Goal: Information Seeking & Learning: Learn about a topic

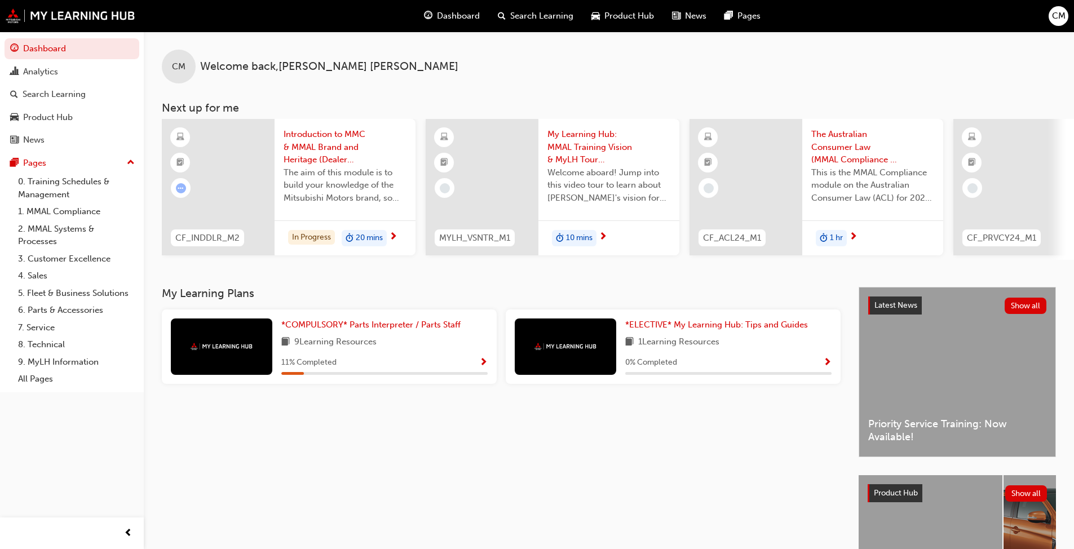
click at [363, 201] on span "The aim of this module is to build your knowledge of the Mitsubishi Motors bran…" at bounding box center [345, 185] width 123 height 38
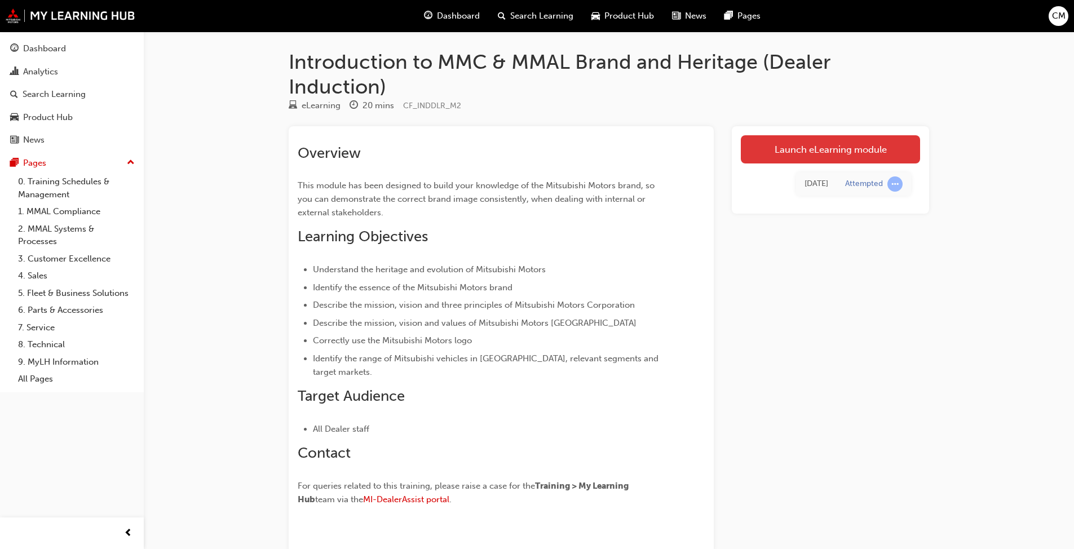
click at [563, 156] on link "Launch eLearning module" at bounding box center [830, 149] width 179 height 28
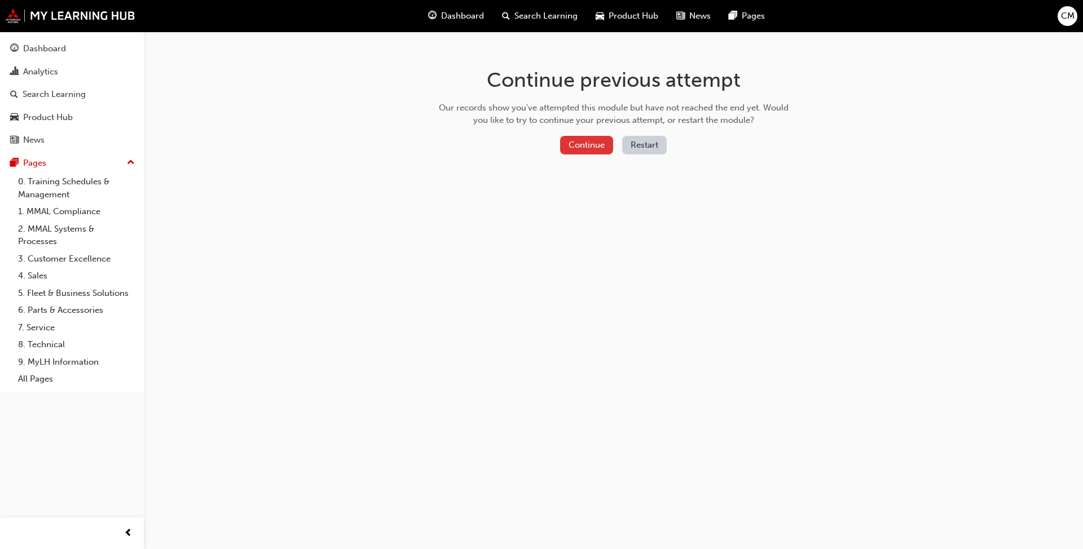
click at [563, 139] on button "Continue" at bounding box center [586, 145] width 53 height 19
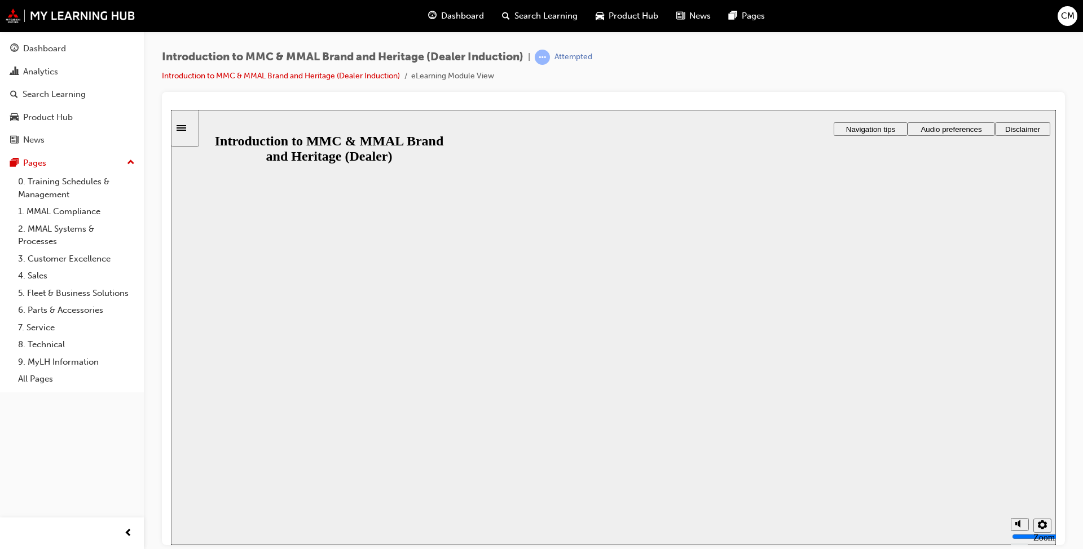
click at [214, 422] on button "Resume" at bounding box center [192, 558] width 43 height 14
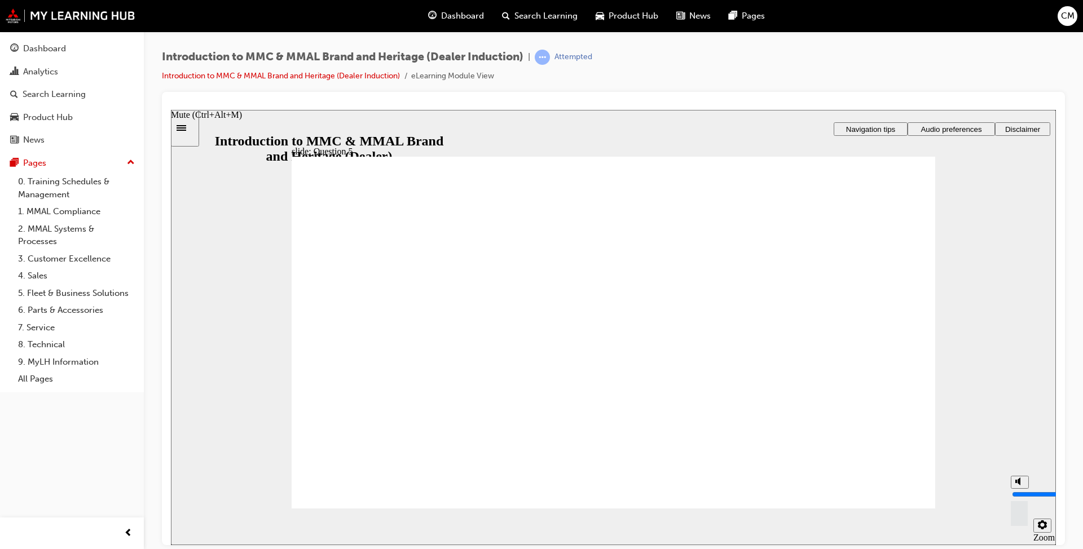
click at [563, 422] on circle "Mute (Ctrl+Alt+M)" at bounding box center [1020, 481] width 7 height 7
type input "0"
click at [69, 186] on link "0. Training Schedules & Management" at bounding box center [77, 188] width 126 height 30
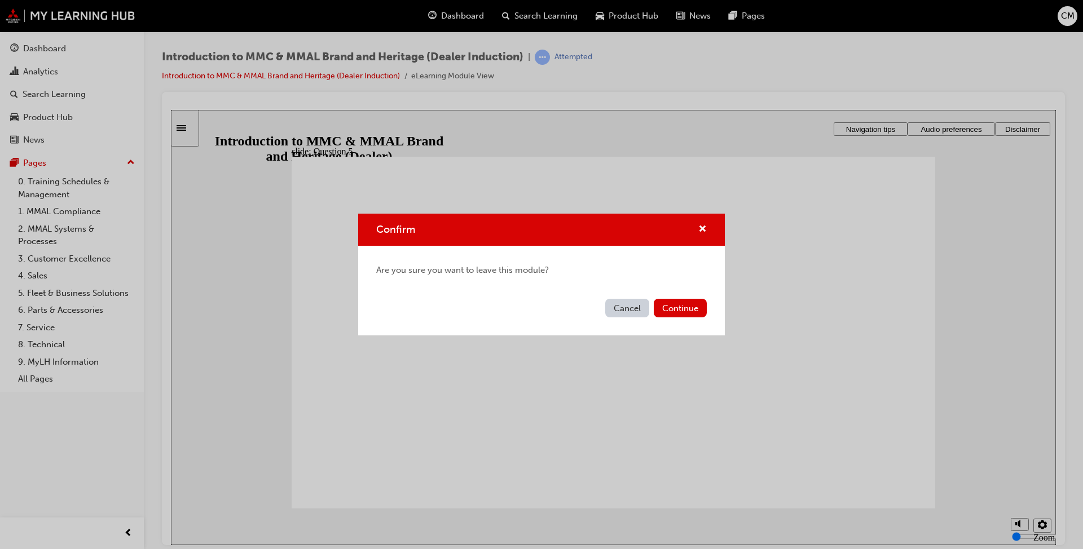
click at [563, 317] on div "Cancel Continue" at bounding box center [541, 314] width 367 height 41
click at [563, 308] on button "Continue" at bounding box center [680, 308] width 53 height 19
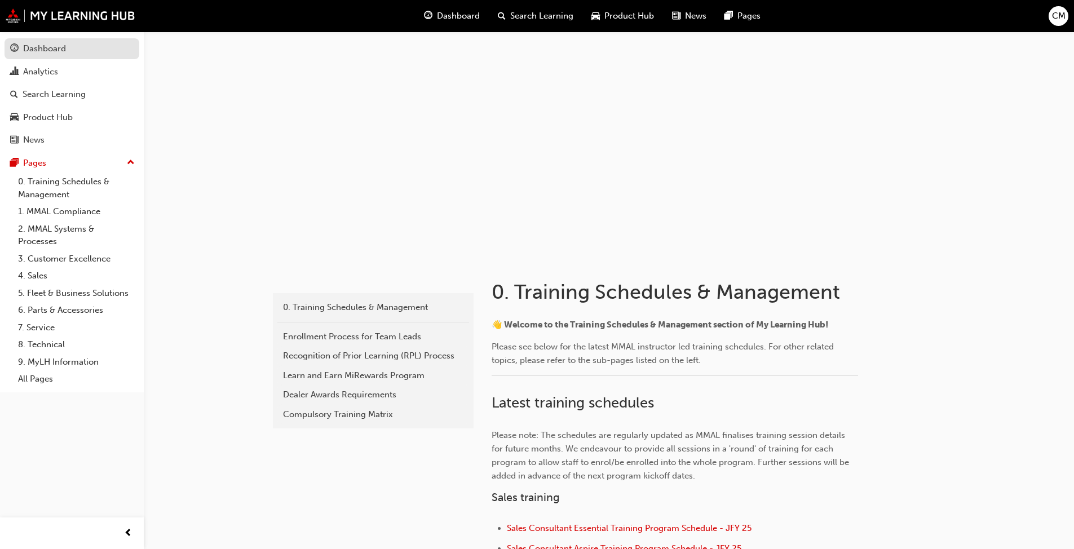
click at [38, 52] on div "Dashboard" at bounding box center [44, 48] width 43 height 13
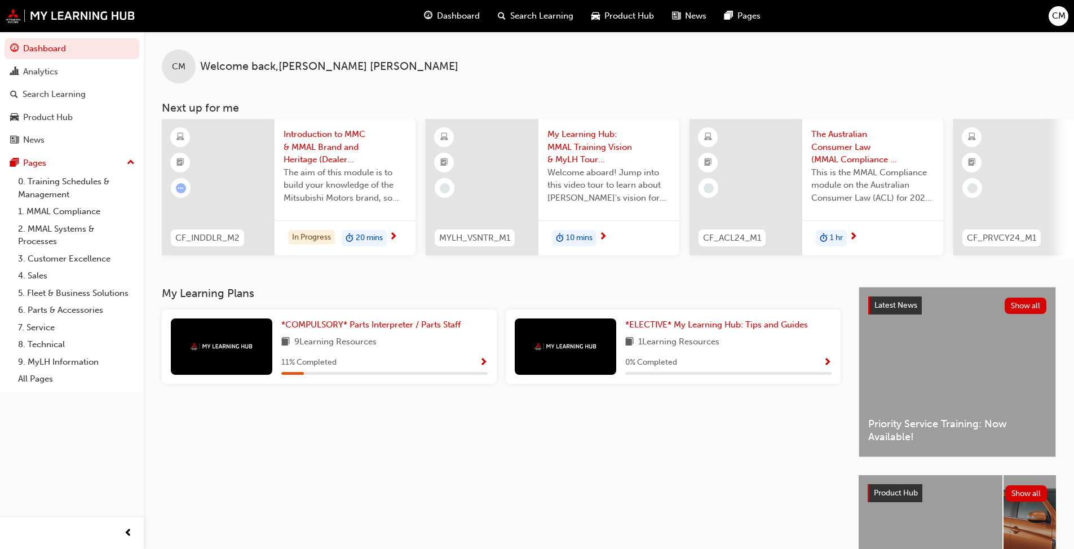
click at [392, 235] on span "next-icon" at bounding box center [393, 237] width 8 height 10
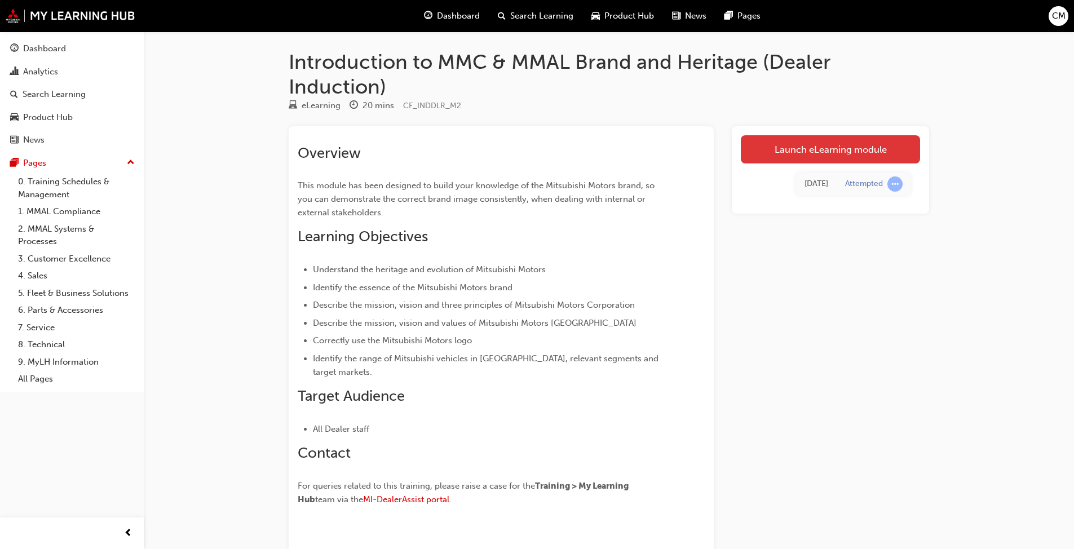
click at [563, 150] on link "Launch eLearning module" at bounding box center [830, 149] width 179 height 28
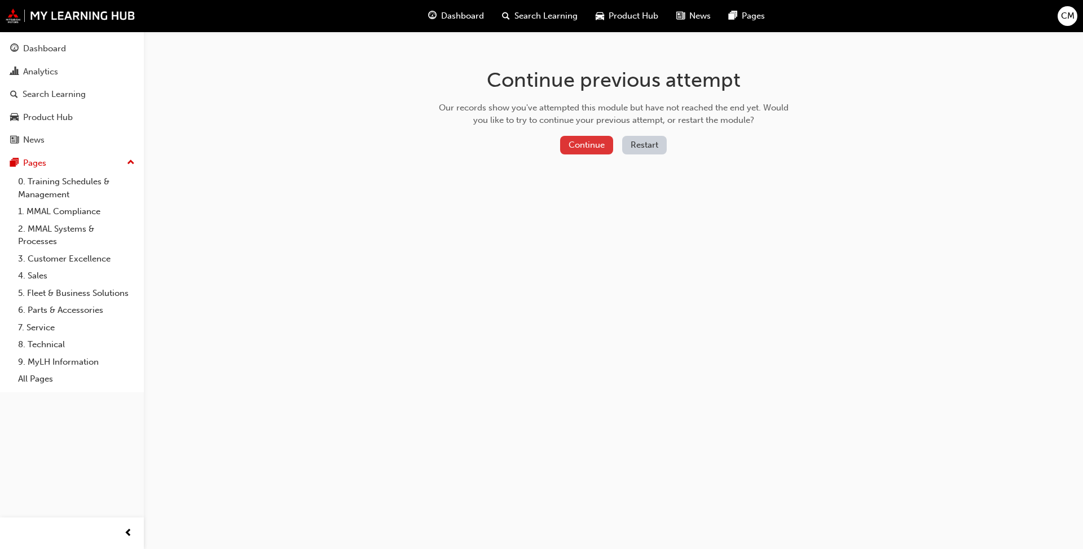
click at [563, 148] on button "Continue" at bounding box center [586, 145] width 53 height 19
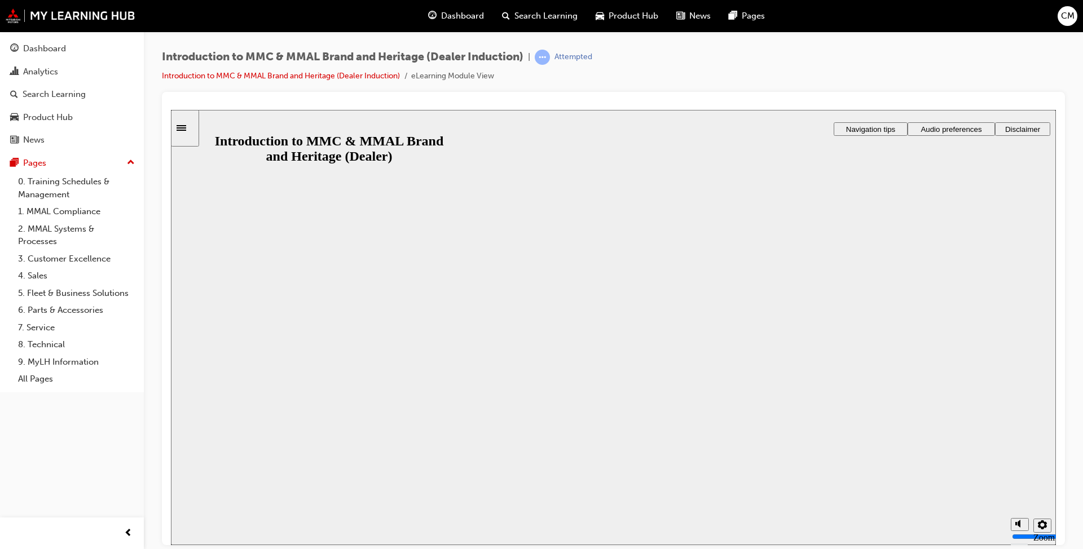
click at [214, 422] on button "Resume" at bounding box center [192, 558] width 43 height 14
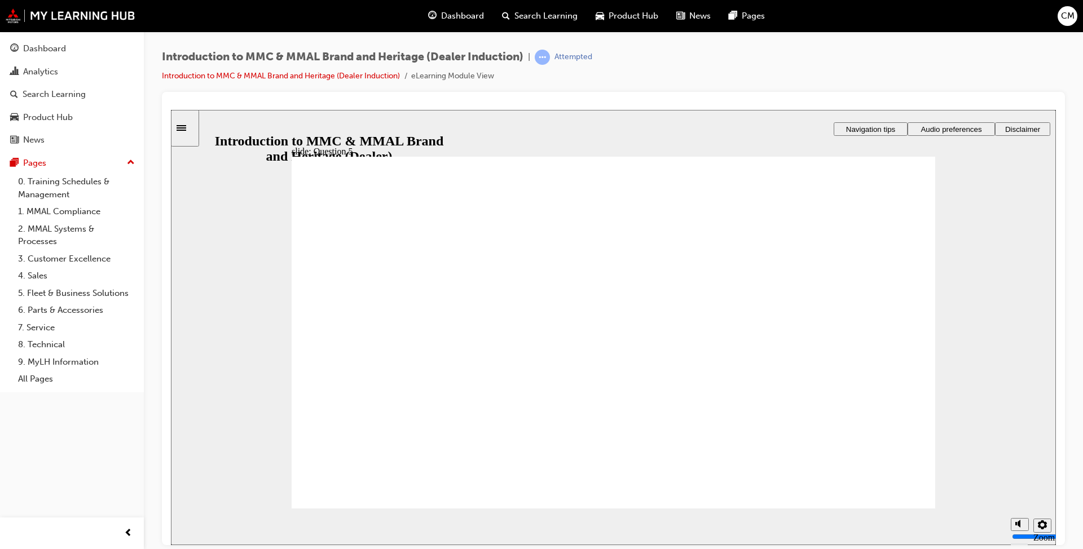
checkbox input "true"
drag, startPoint x: 321, startPoint y: 385, endPoint x: 380, endPoint y: 492, distance: 122.1
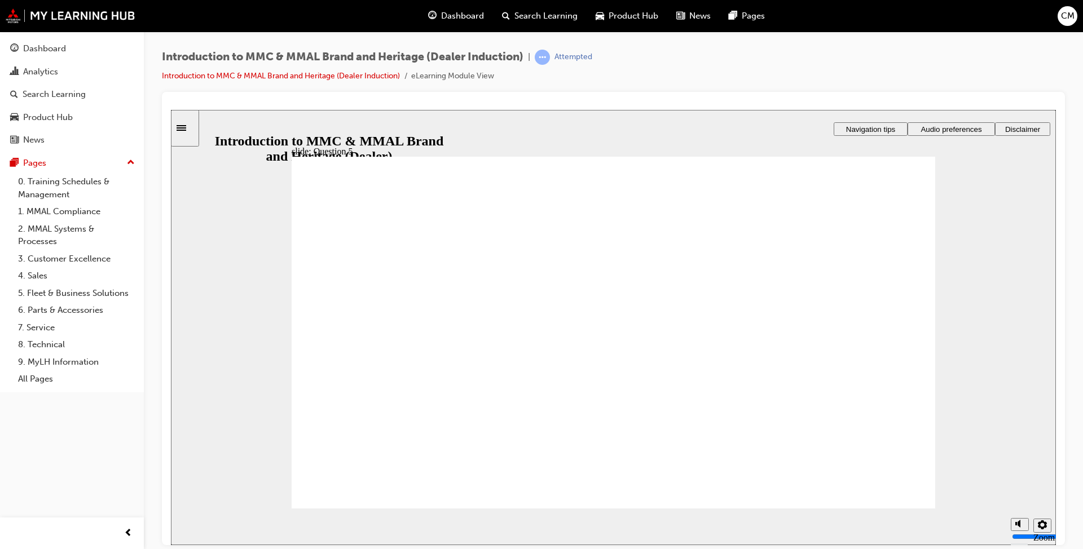
radio input "true"
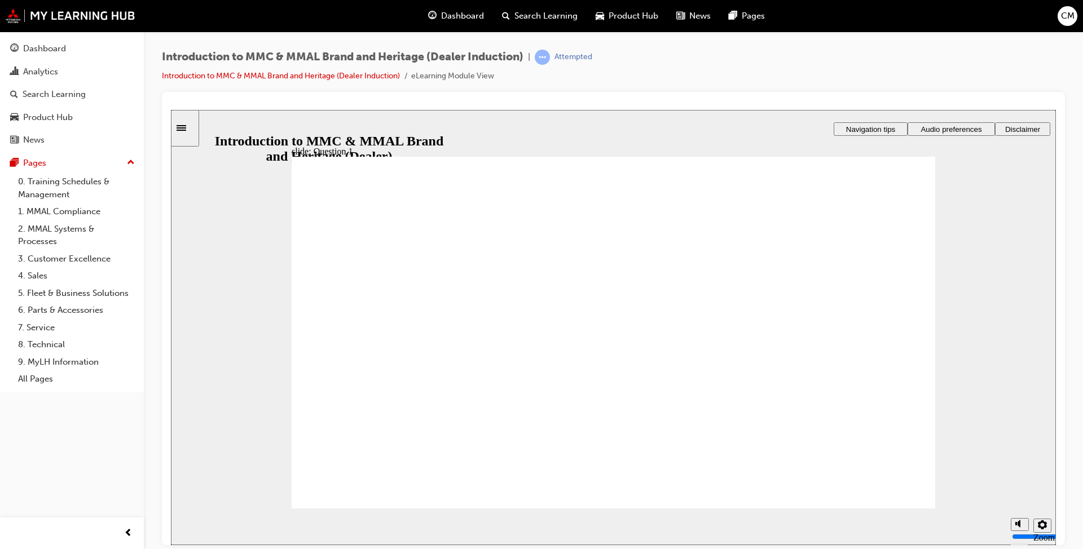
click at [563, 422] on circle "Mute (Ctrl+Alt+M)" at bounding box center [1020, 481] width 7 height 7
type input "0"
click at [563, 422] on icon "Settings" at bounding box center [1042, 524] width 9 height 9
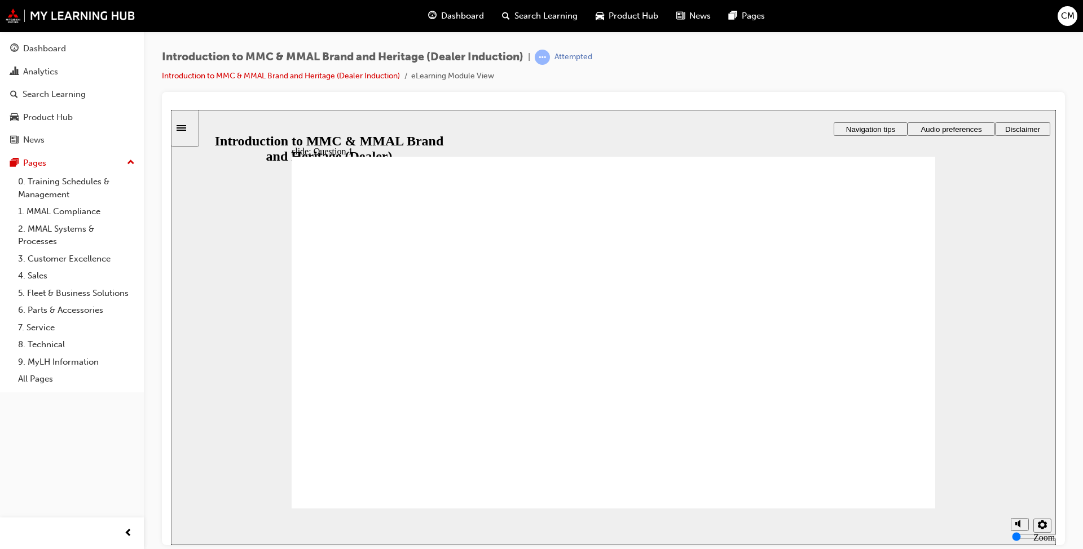
click at [466, 21] on span "Dashboard" at bounding box center [462, 16] width 43 height 13
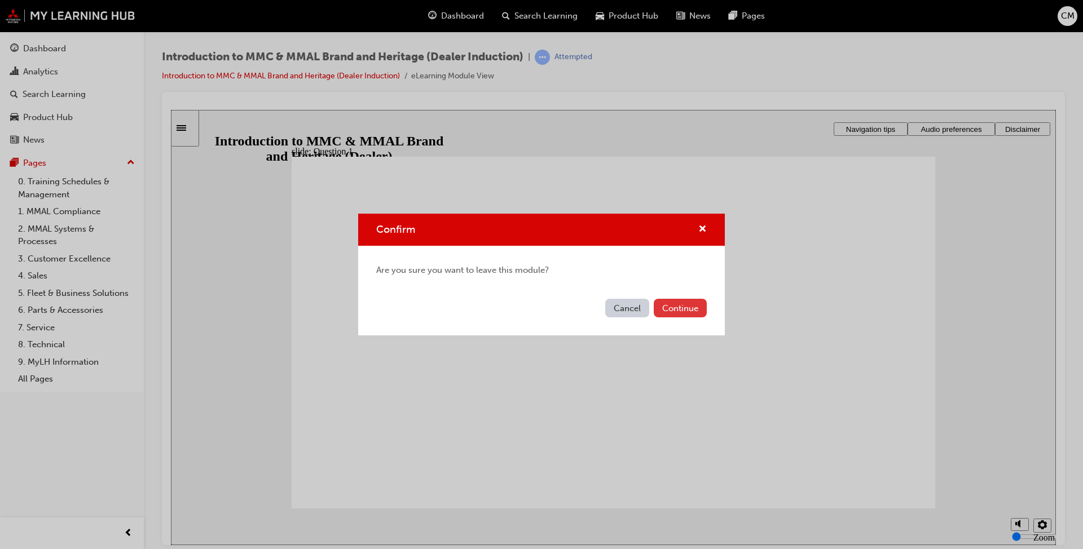
click at [563, 305] on button "Continue" at bounding box center [680, 308] width 53 height 19
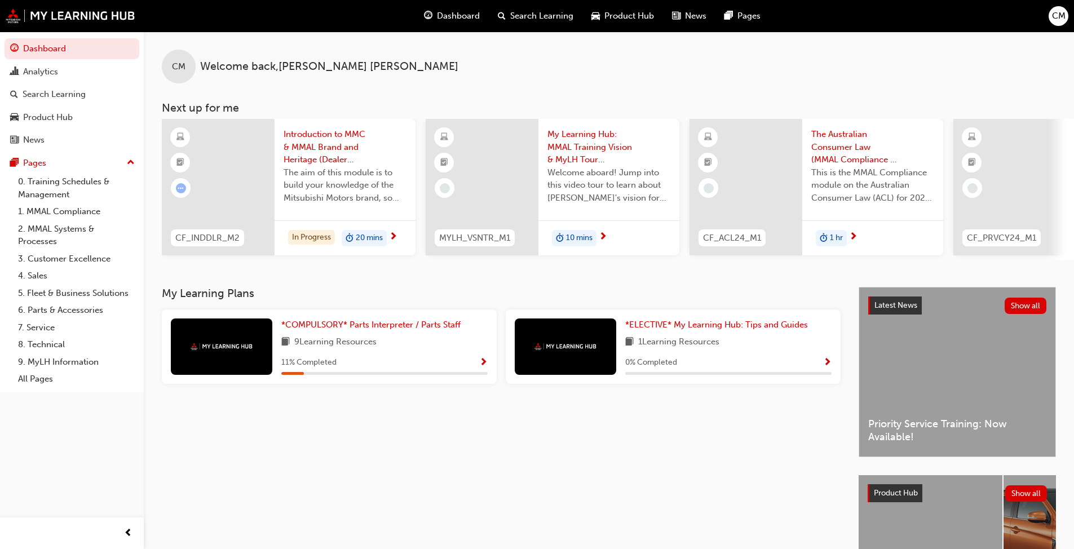
click at [563, 240] on span "next-icon" at bounding box center [603, 237] width 8 height 10
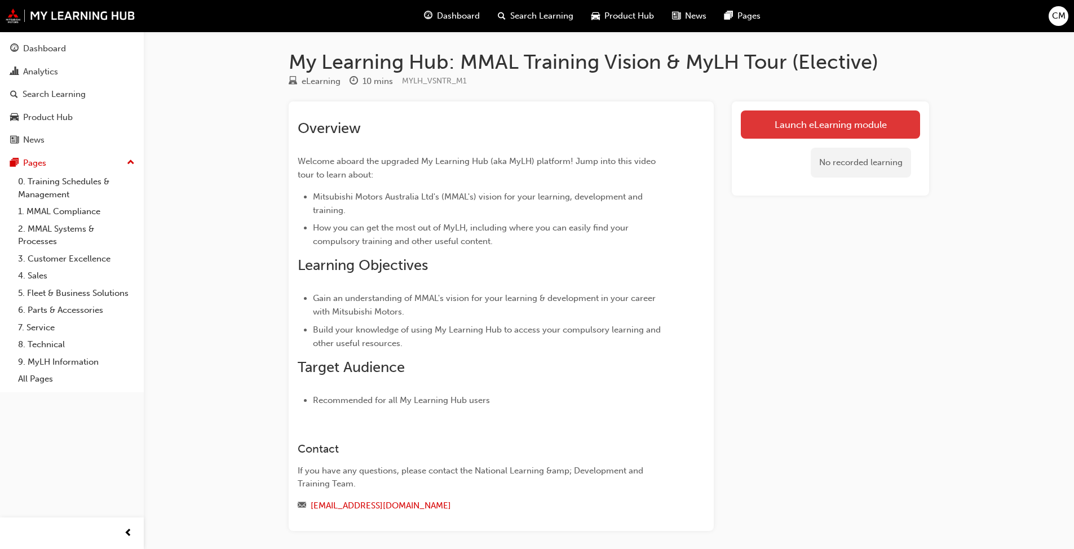
click at [563, 135] on link "Launch eLearning module" at bounding box center [830, 125] width 179 height 28
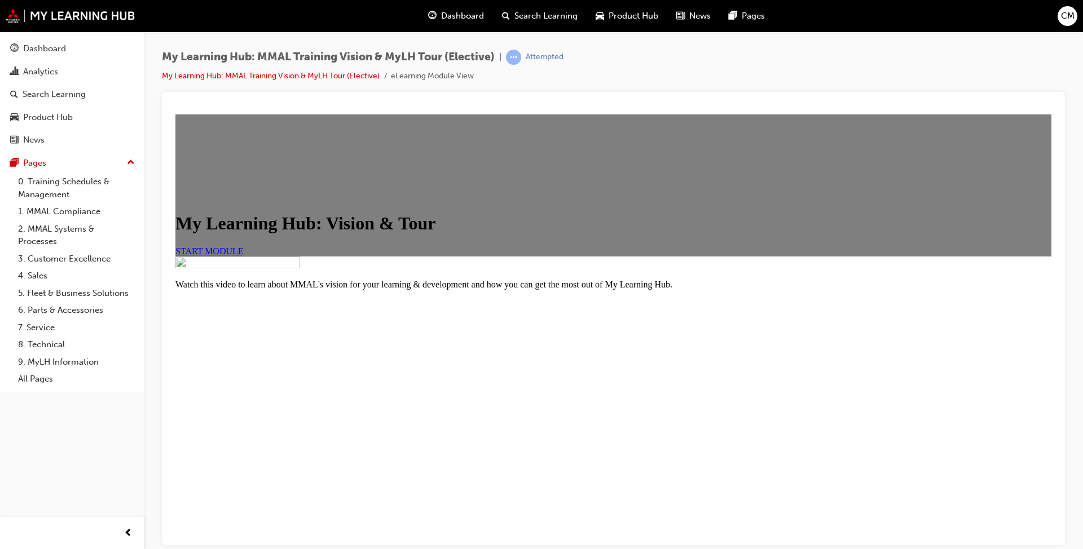
click at [244, 255] on span "START MODULE" at bounding box center [209, 251] width 68 height 10
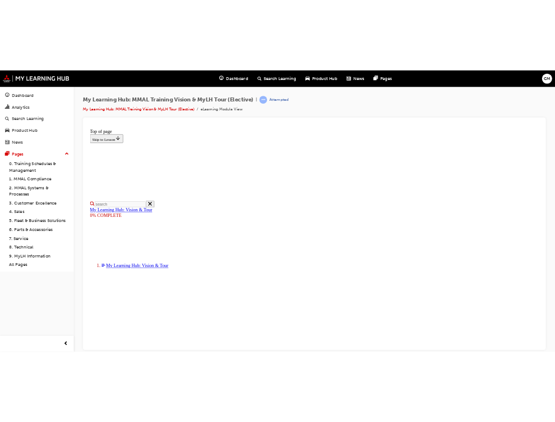
scroll to position [169, 0]
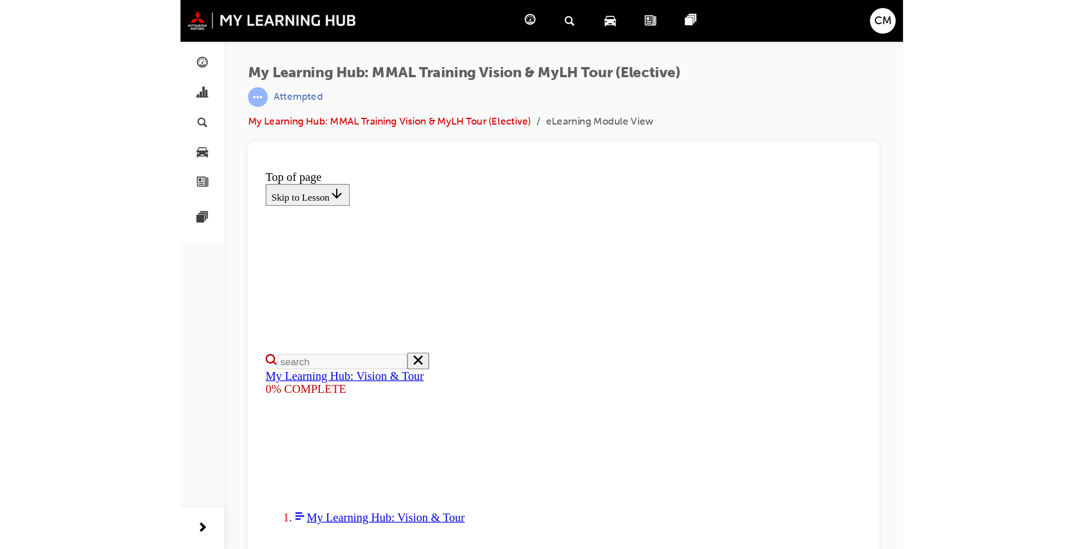
scroll to position [171, 0]
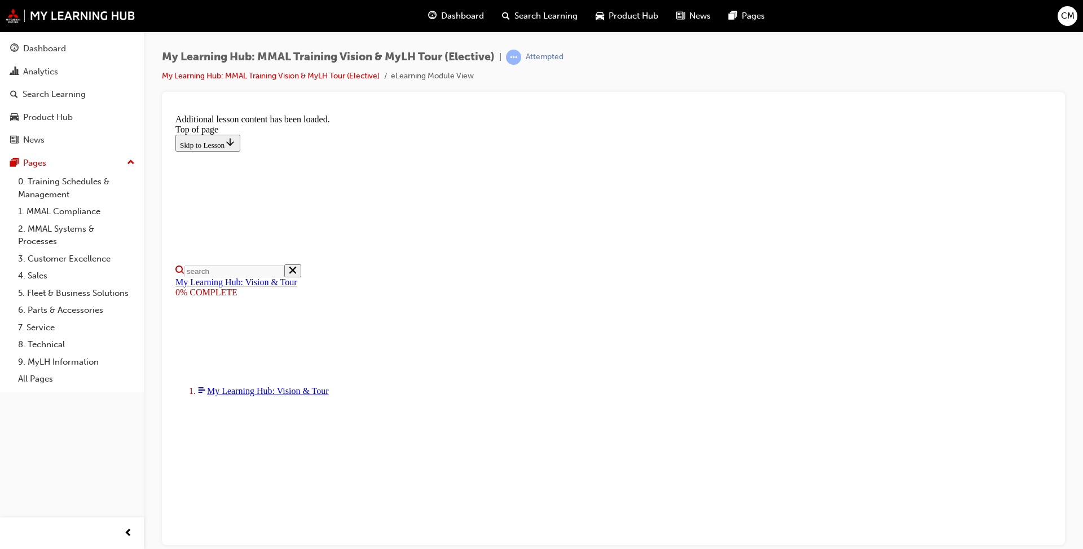
scroll to position [323, 0]
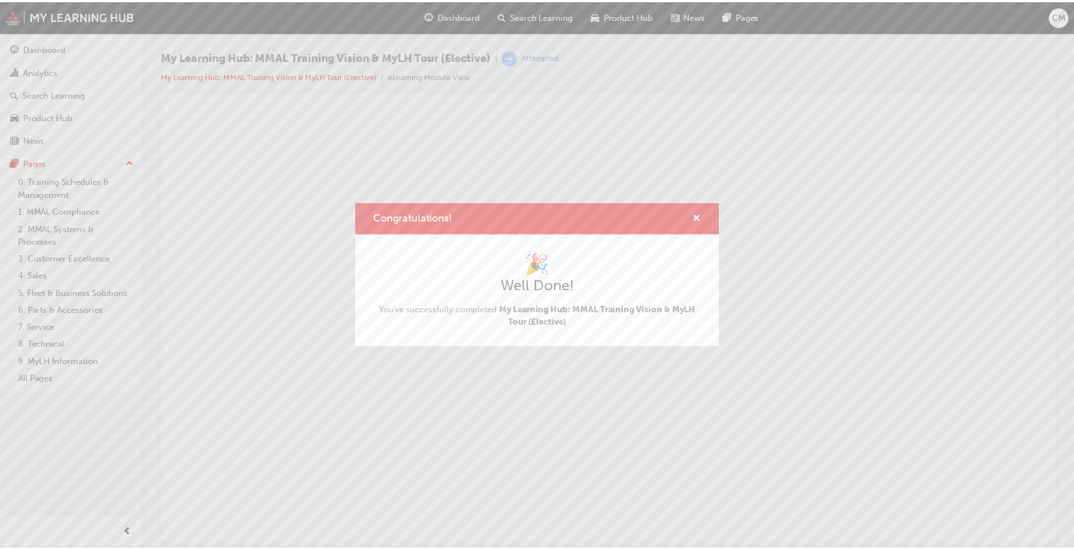
scroll to position [0, 0]
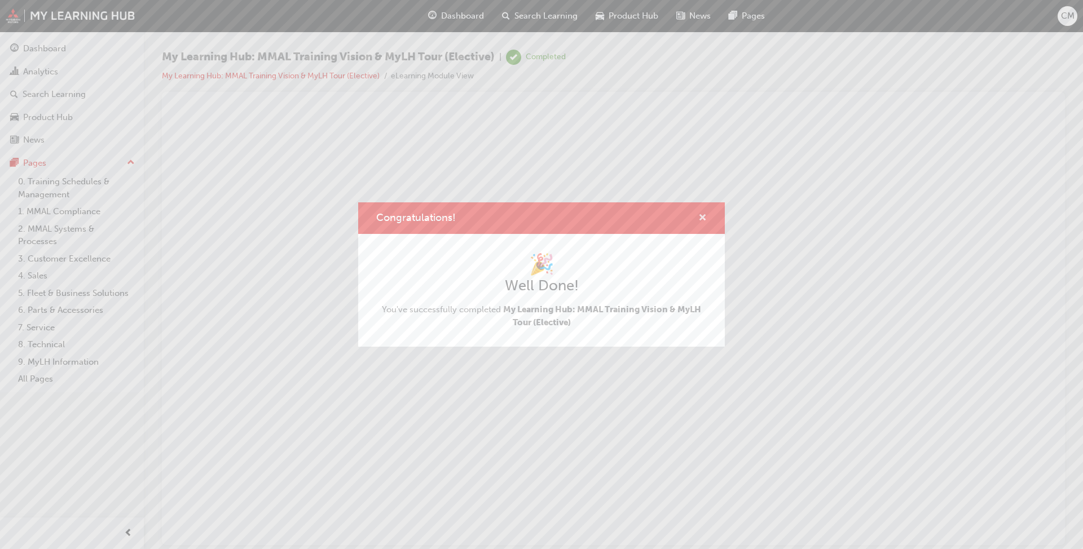
click at [563, 217] on span "cross-icon" at bounding box center [702, 219] width 8 height 10
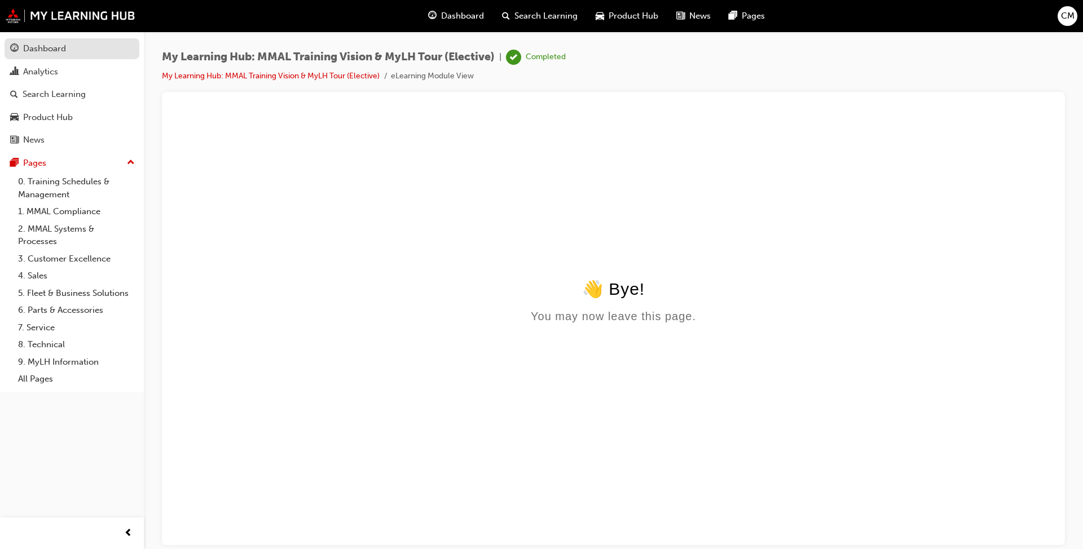
click at [60, 49] on div "Dashboard" at bounding box center [44, 48] width 43 height 13
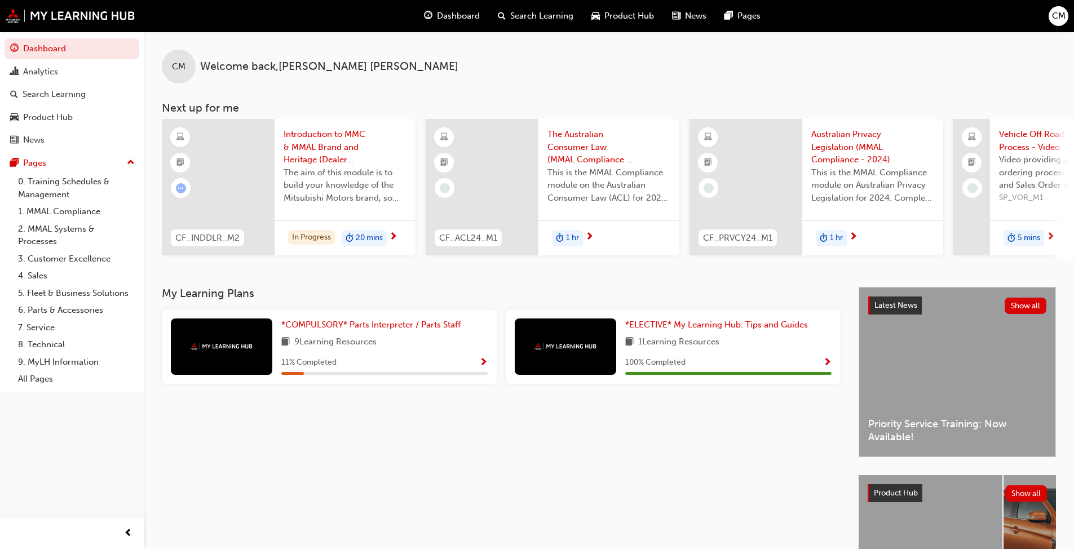
click at [563, 241] on div "1 hr" at bounding box center [609, 238] width 141 height 36
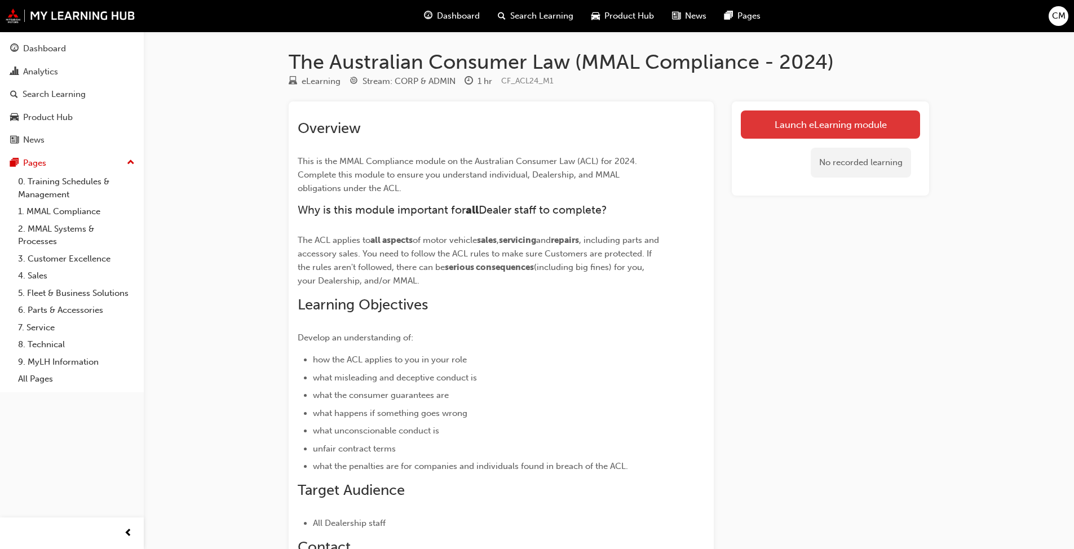
click at [563, 127] on link "Launch eLearning module" at bounding box center [830, 125] width 179 height 28
